Goal: Information Seeking & Learning: Learn about a topic

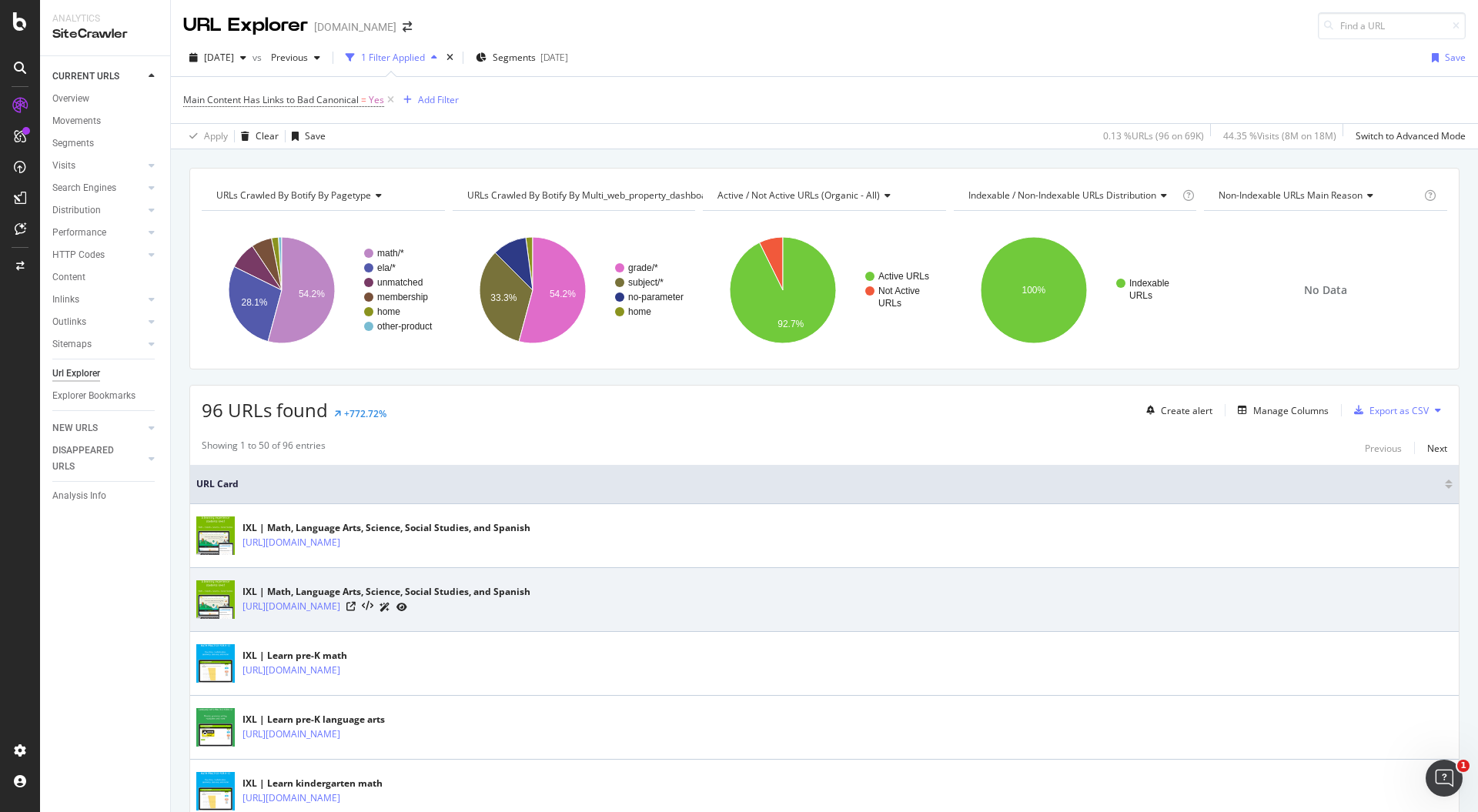
click at [395, 608] on div at bounding box center [376, 607] width 61 height 17
click at [356, 602] on icon at bounding box center [351, 606] width 9 height 9
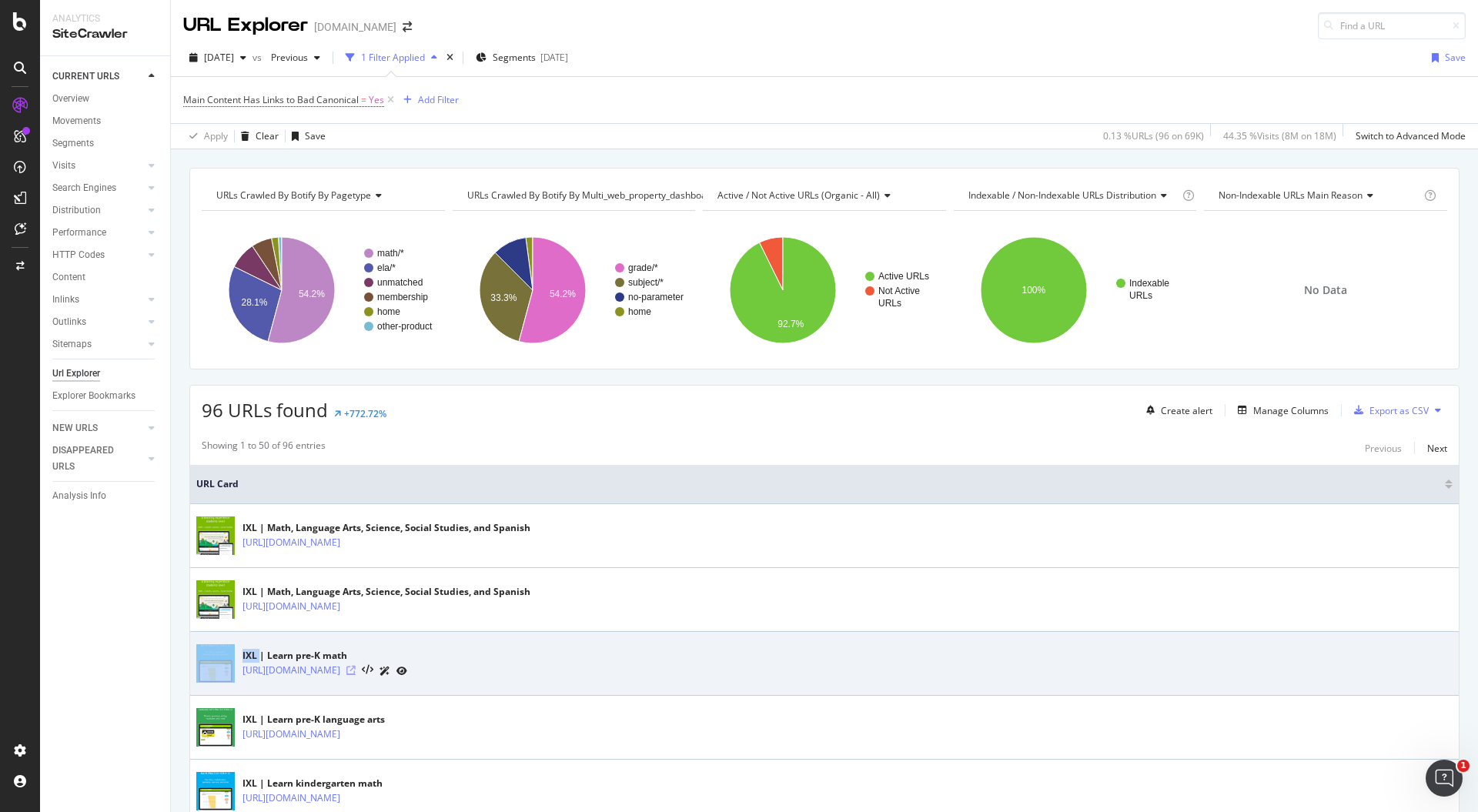
click at [356, 665] on icon at bounding box center [351, 669] width 9 height 9
